Goal: Check status: Check status

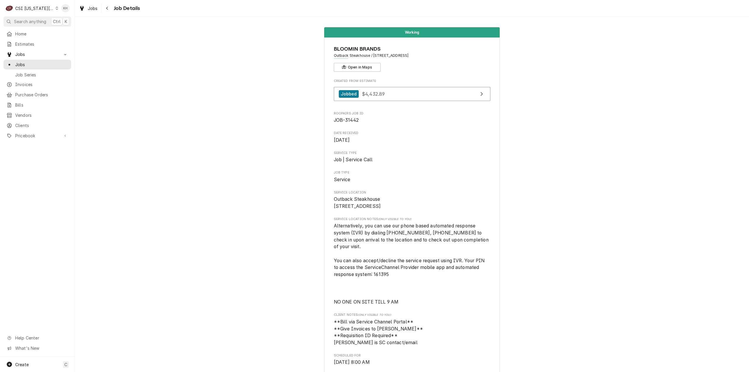
scroll to position [526, 0]
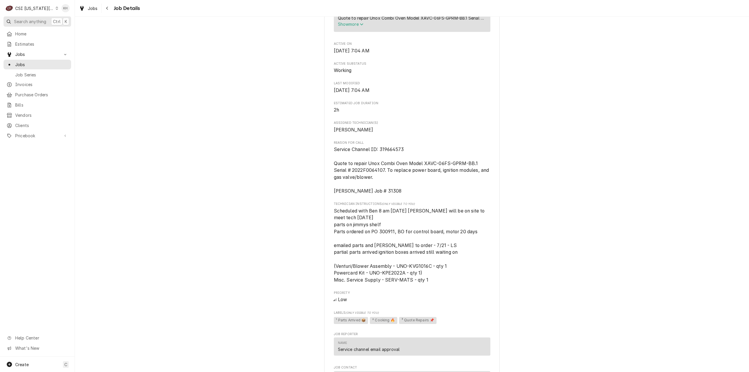
click at [34, 22] on span "Search anything" at bounding box center [30, 21] width 32 height 6
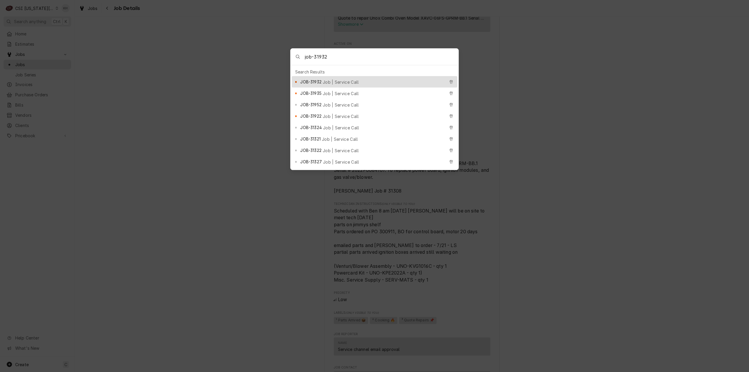
type input "job-31932"
click at [318, 79] on span "JOB-31932" at bounding box center [310, 82] width 21 height 6
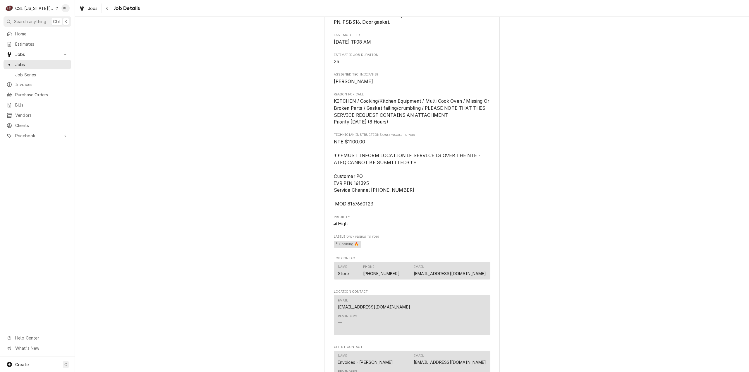
scroll to position [1054, 0]
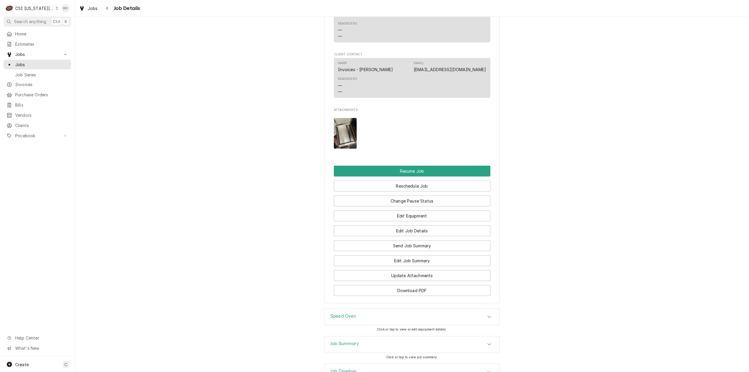
click at [345, 350] on div "Job Summary" at bounding box center [412, 344] width 175 height 16
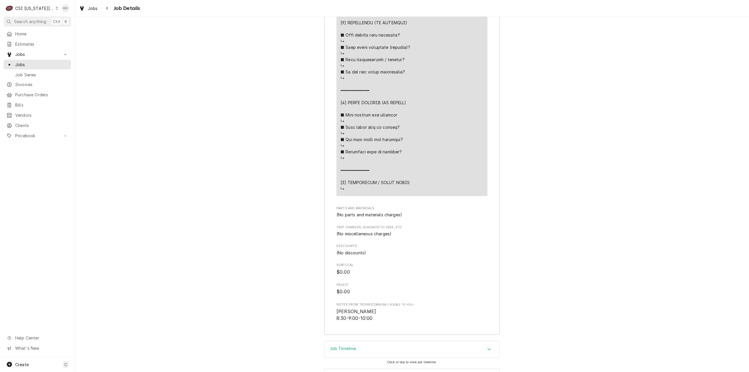
scroll to position [1873, 0]
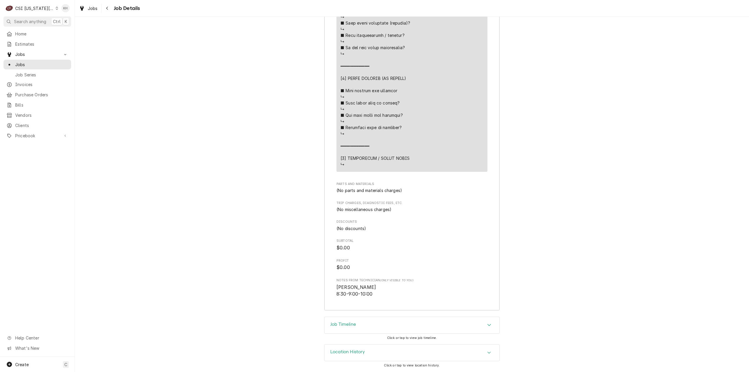
click at [352, 329] on div "Job Timeline" at bounding box center [343, 325] width 26 height 7
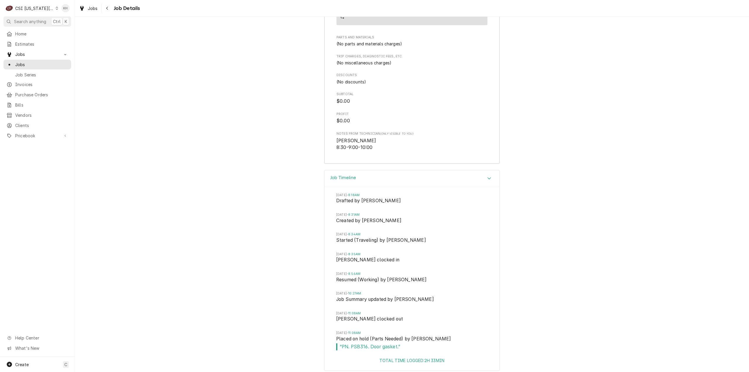
scroll to position [2052, 0]
